Goal: Information Seeking & Learning: Learn about a topic

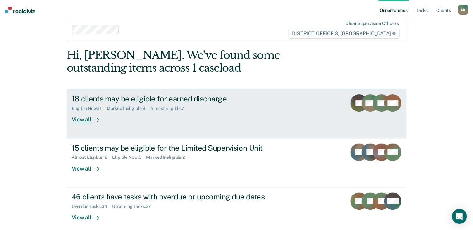
scroll to position [17, 0]
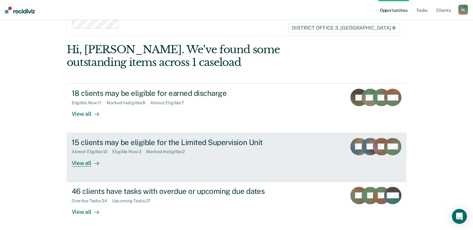
click at [85, 161] on div "View all" at bounding box center [89, 161] width 35 height 12
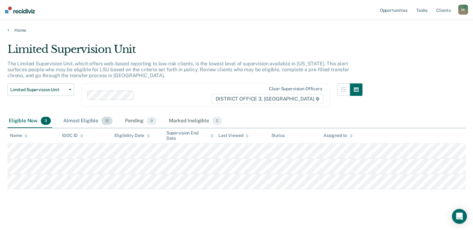
click at [81, 121] on div "Almost Eligible 12" at bounding box center [88, 121] width 52 height 14
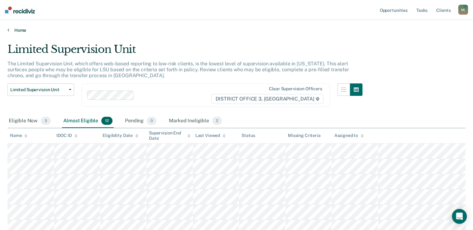
click at [20, 30] on link "Home" at bounding box center [236, 30] width 458 height 6
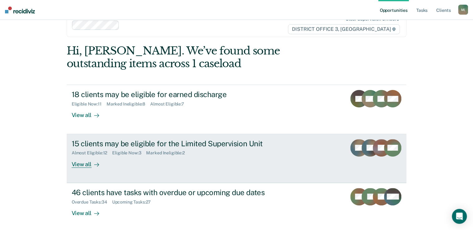
scroll to position [25, 0]
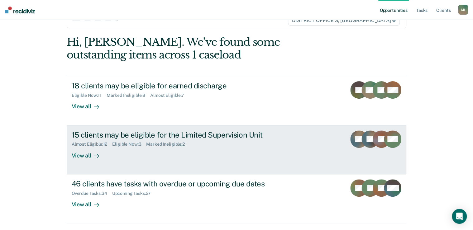
click at [76, 155] on div "View all" at bounding box center [89, 153] width 35 height 12
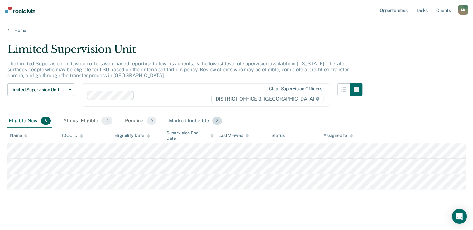
click at [192, 119] on div "Marked Ineligible 2" at bounding box center [196, 121] width 56 height 14
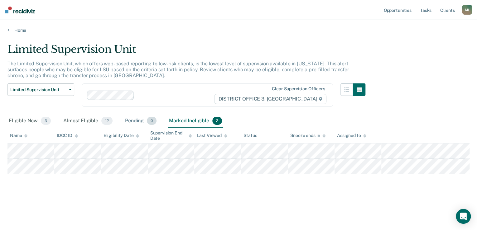
click at [128, 120] on div "Pending 0" at bounding box center [141, 121] width 34 height 14
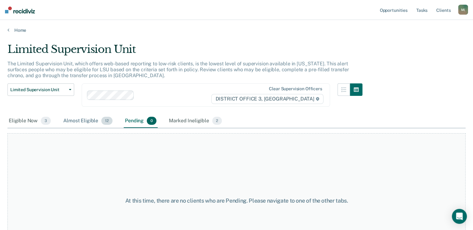
click at [72, 119] on div "Almost Eligible 12" at bounding box center [88, 121] width 52 height 14
